Goal: Find specific page/section: Find specific page/section

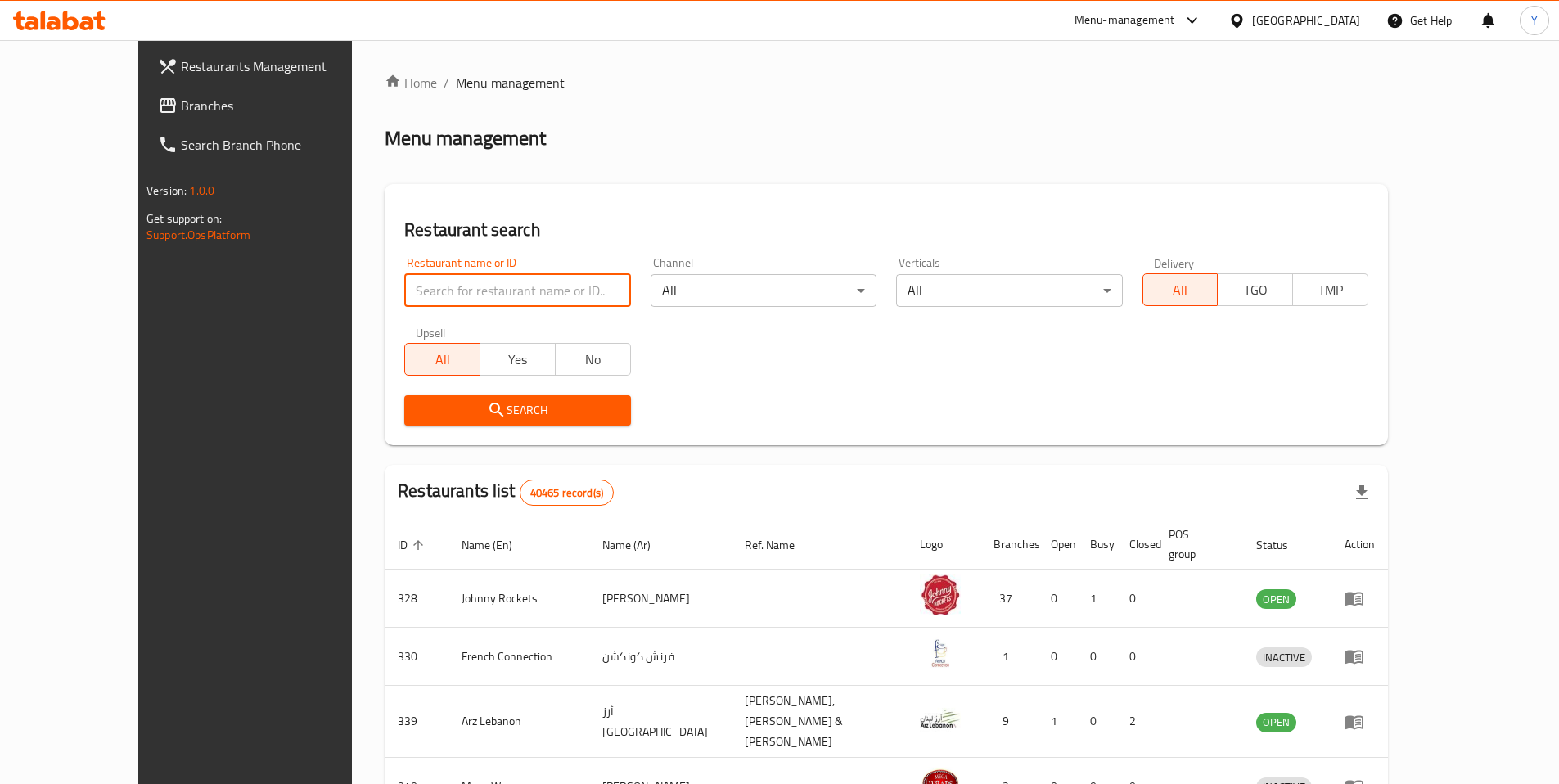
click at [404, 288] on input "search" at bounding box center [517, 290] width 226 height 32
click at [1268, 7] on div "United Arab Emirates" at bounding box center [1295, 20] width 158 height 39
click at [1265, 24] on div "United Arab Emirates" at bounding box center [1306, 20] width 108 height 18
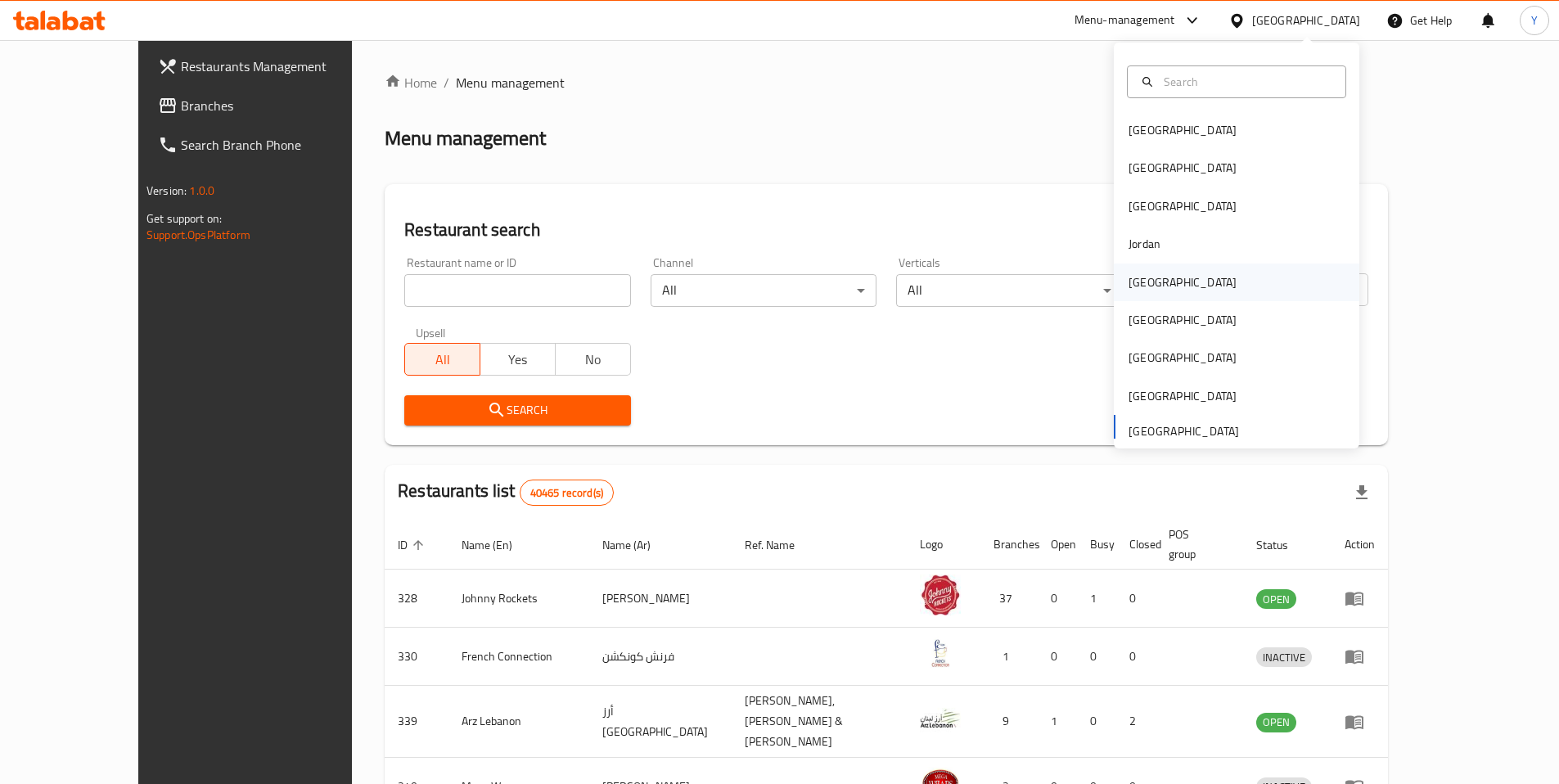
click at [1160, 287] on div "[GEOGRAPHIC_DATA]" at bounding box center [1183, 282] width 134 height 38
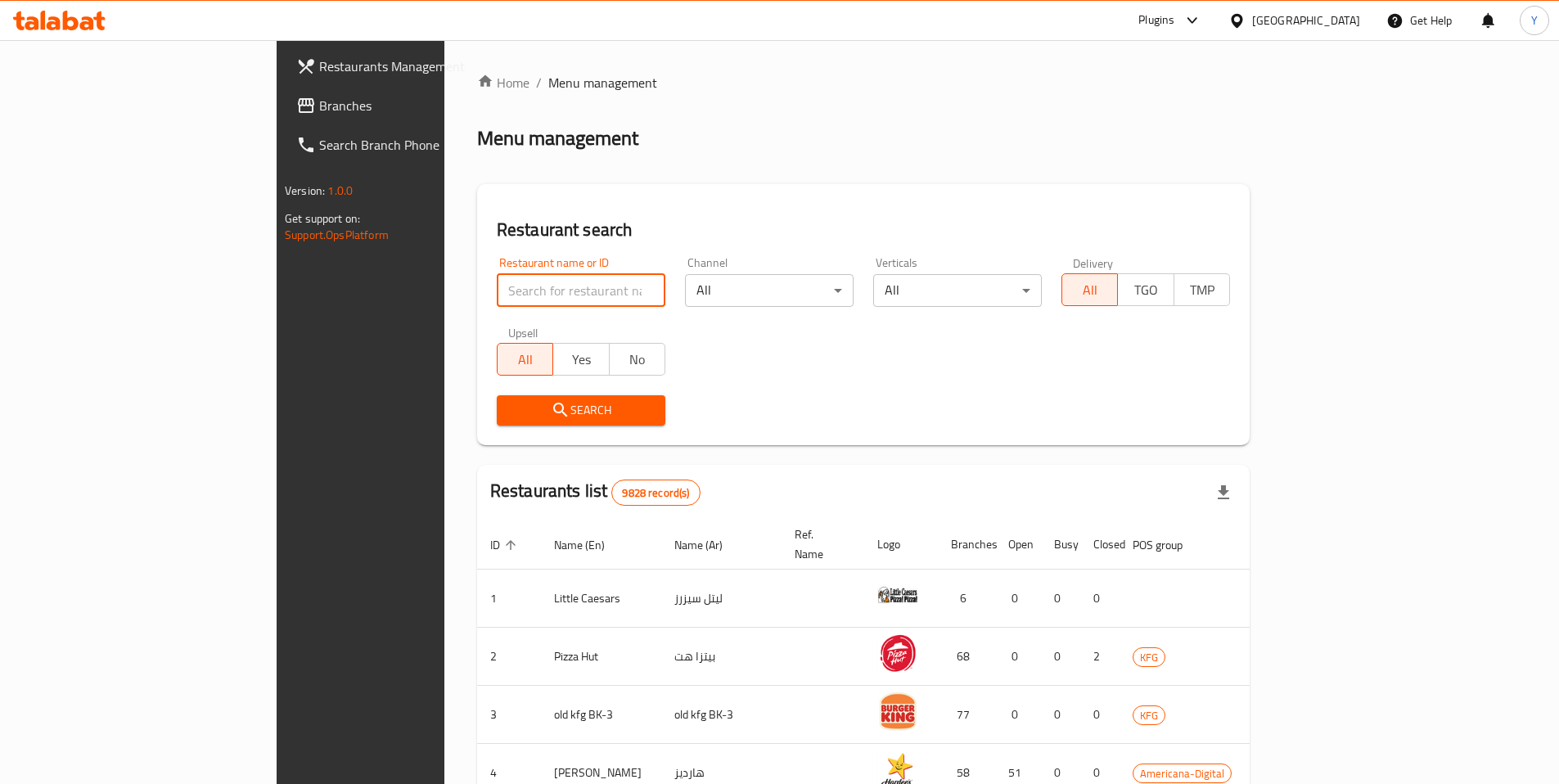
click at [497, 290] on input "search" at bounding box center [581, 290] width 169 height 32
paste input "690585"
type input "690585"
click button "Search" at bounding box center [581, 410] width 169 height 31
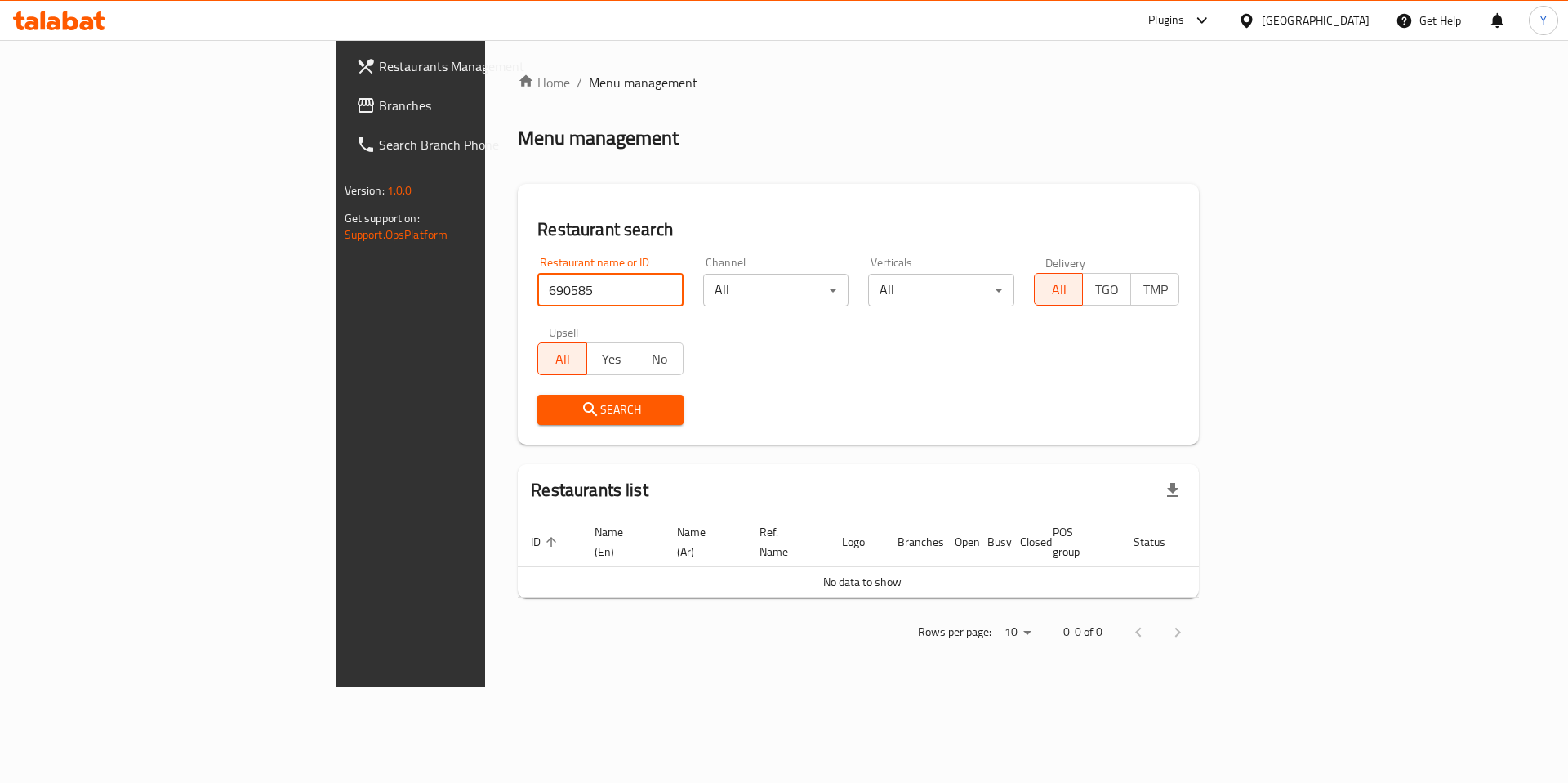
click at [379, 107] on span "Branches" at bounding box center [482, 105] width 207 height 19
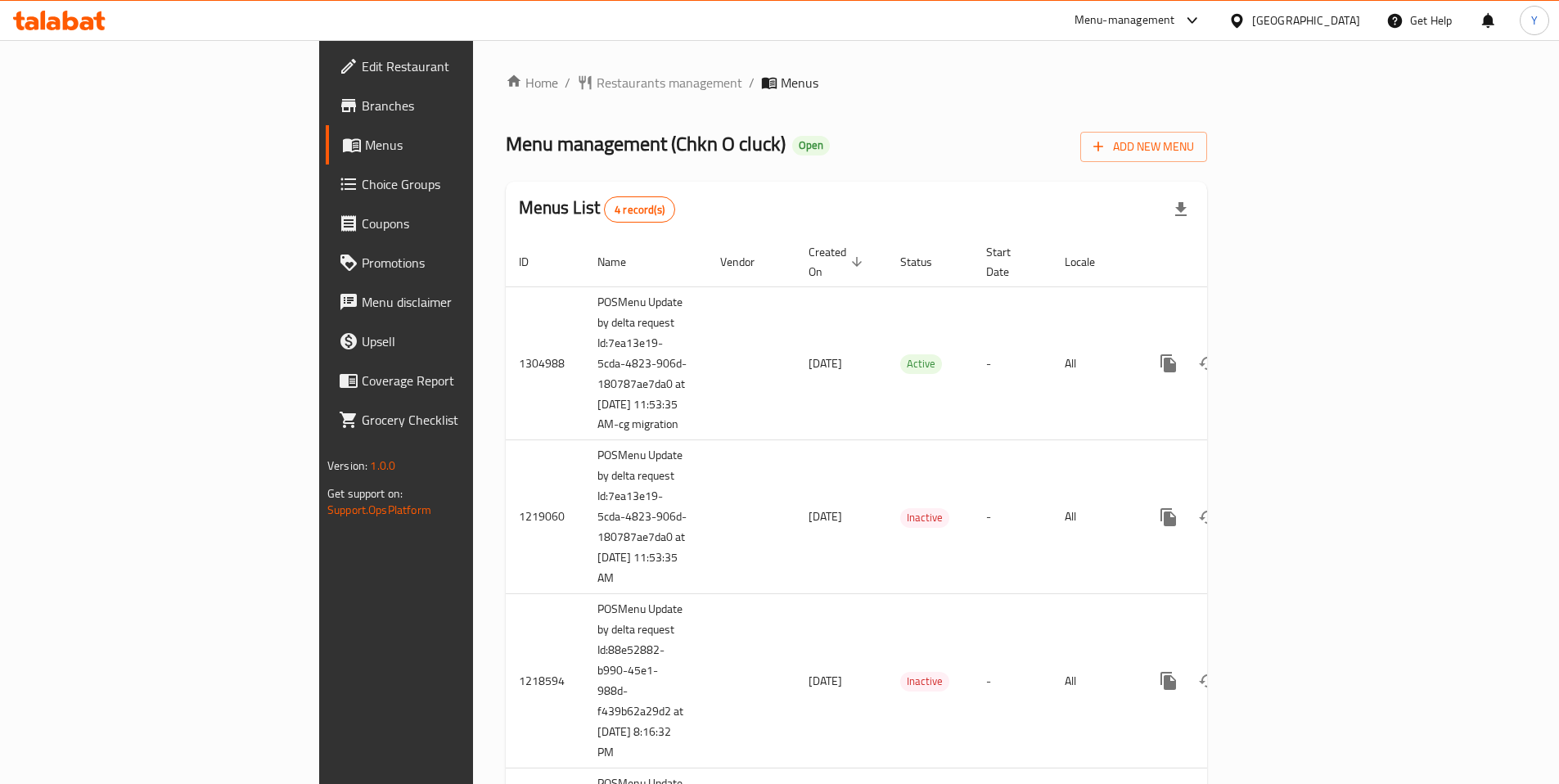
click at [362, 181] on span "Choice Groups" at bounding box center [464, 184] width 205 height 19
